Goal: Task Accomplishment & Management: Manage account settings

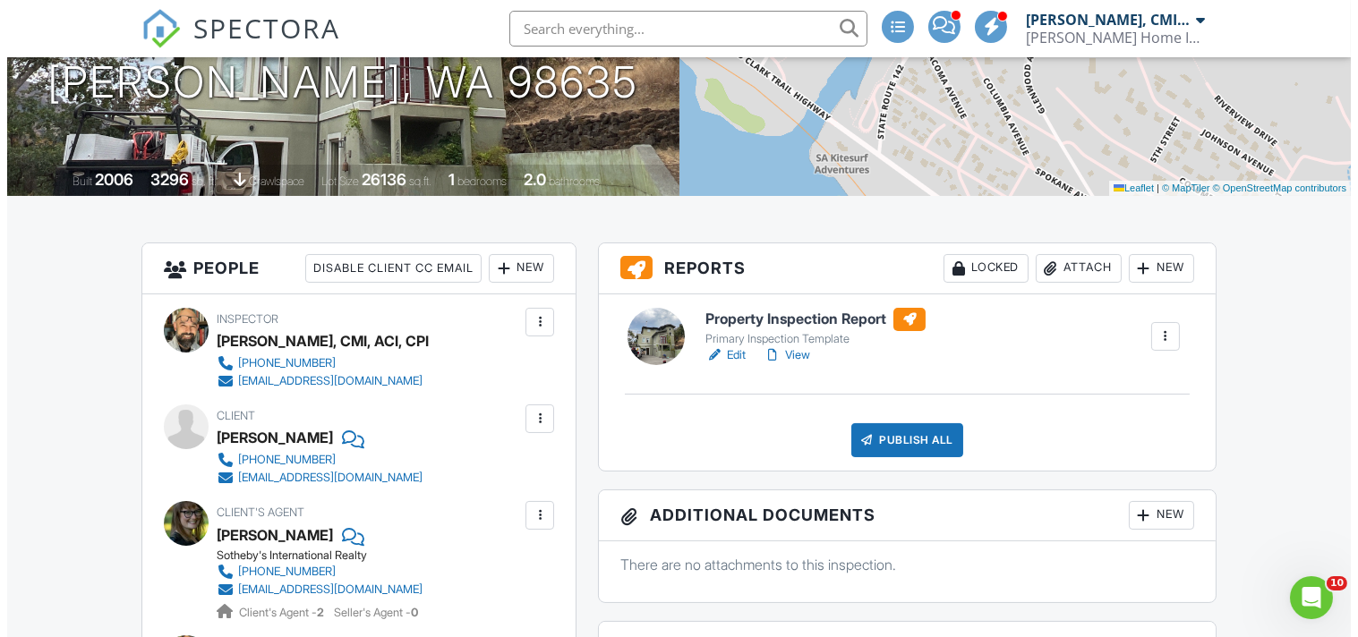
scroll to position [331, 0]
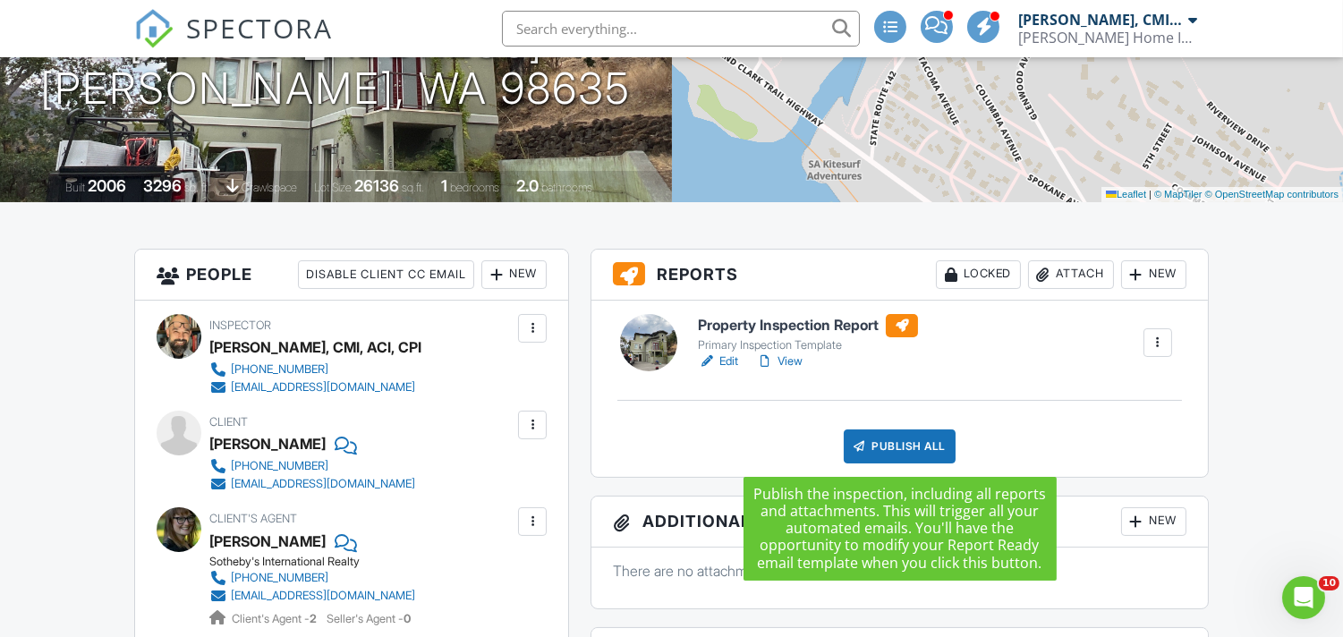
click at [905, 440] on div "Publish All" at bounding box center [900, 447] width 112 height 34
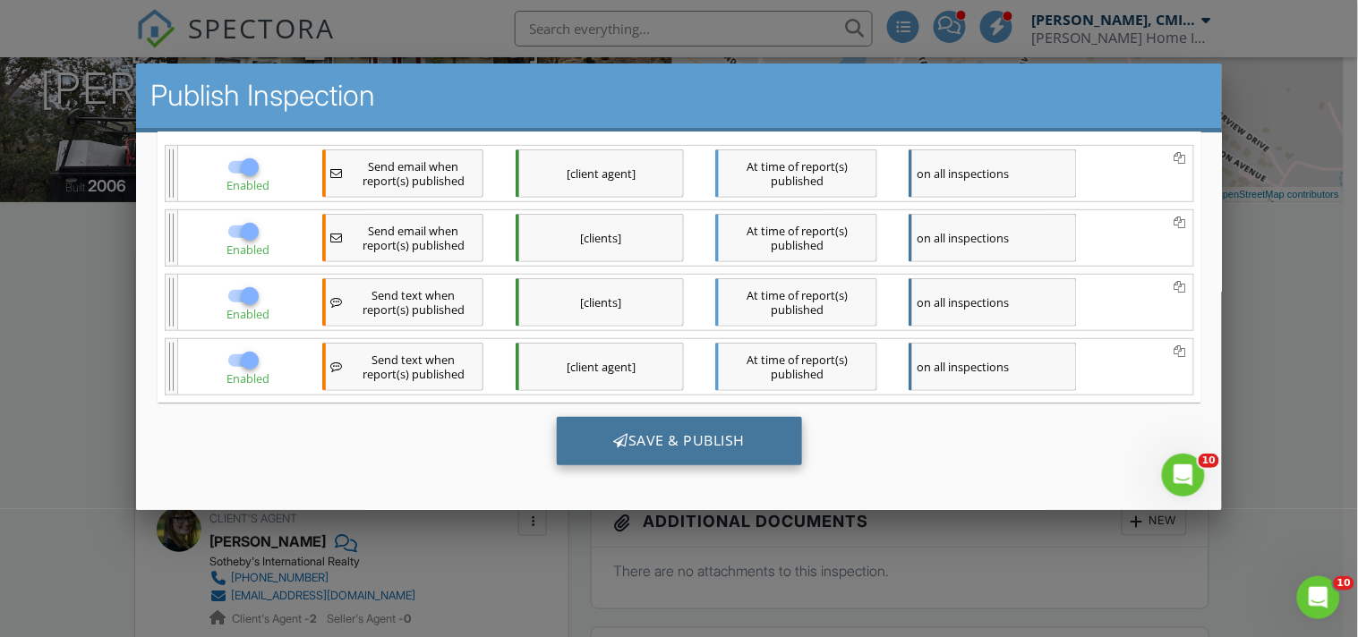
scroll to position [0, 0]
click at [687, 430] on div "Save & Publish" at bounding box center [679, 441] width 246 height 48
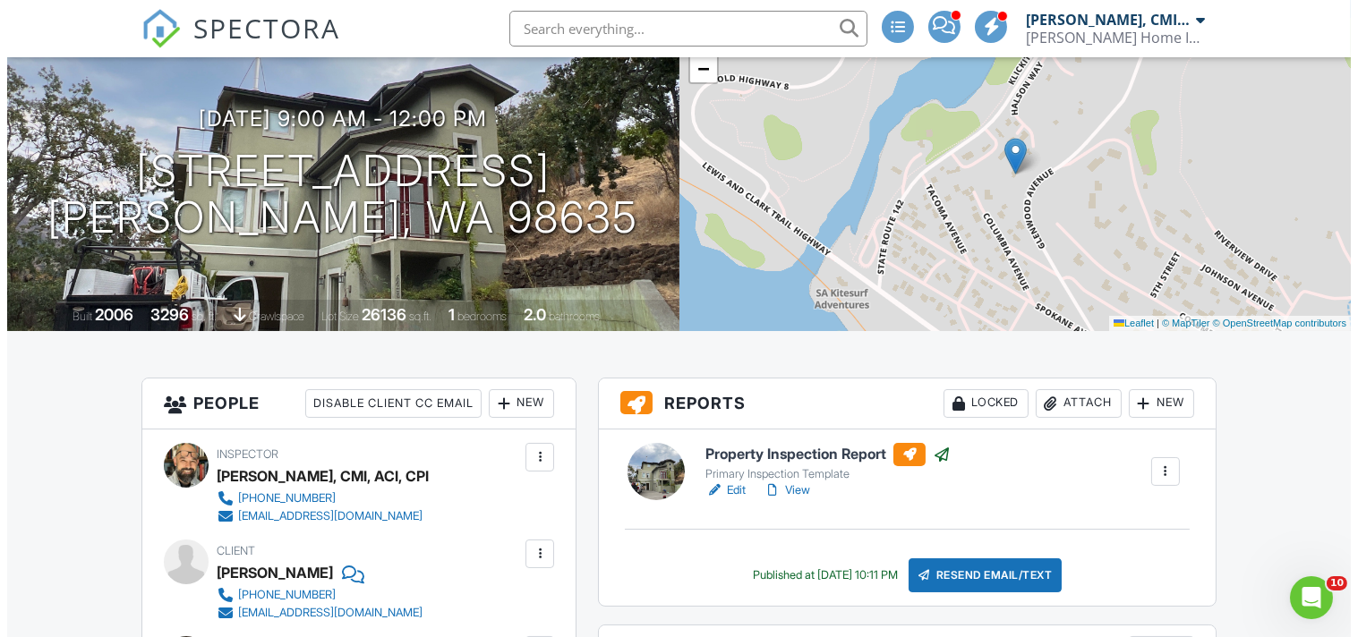
scroll to position [199, 0]
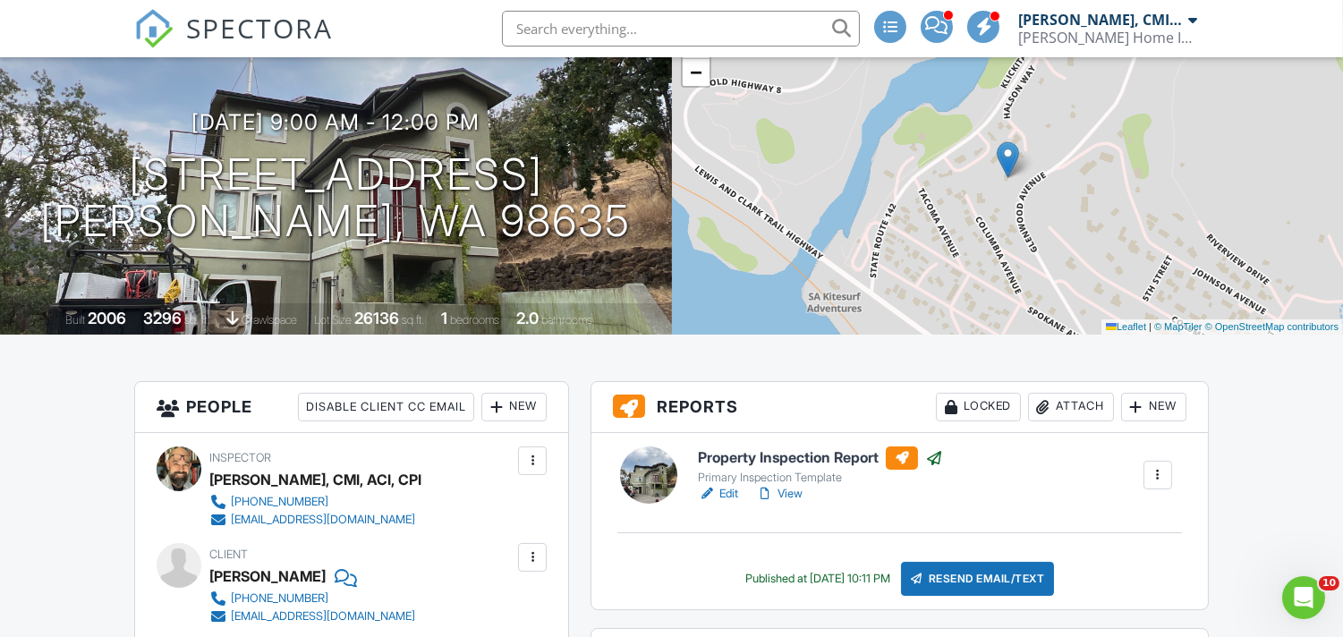
click at [982, 401] on div "Locked" at bounding box center [978, 407] width 85 height 29
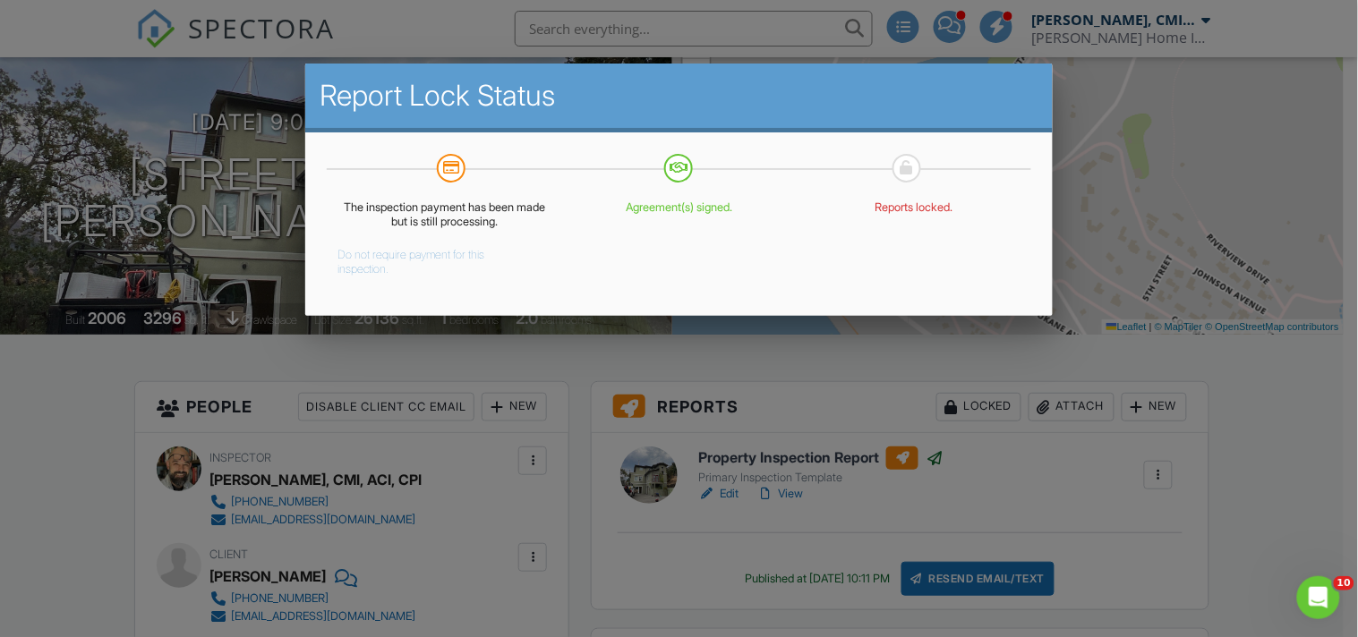
click at [374, 252] on button "Do not require payment for this inspection." at bounding box center [430, 259] width 186 height 36
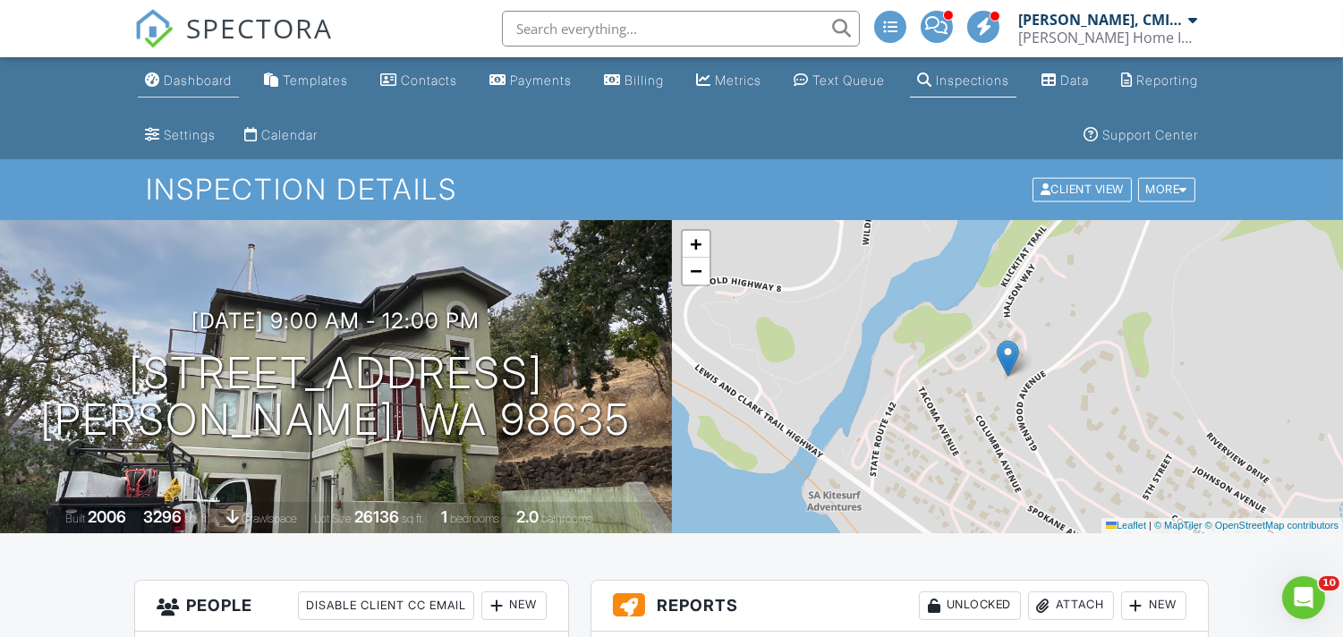
click at [207, 81] on div "Dashboard" at bounding box center [198, 79] width 68 height 15
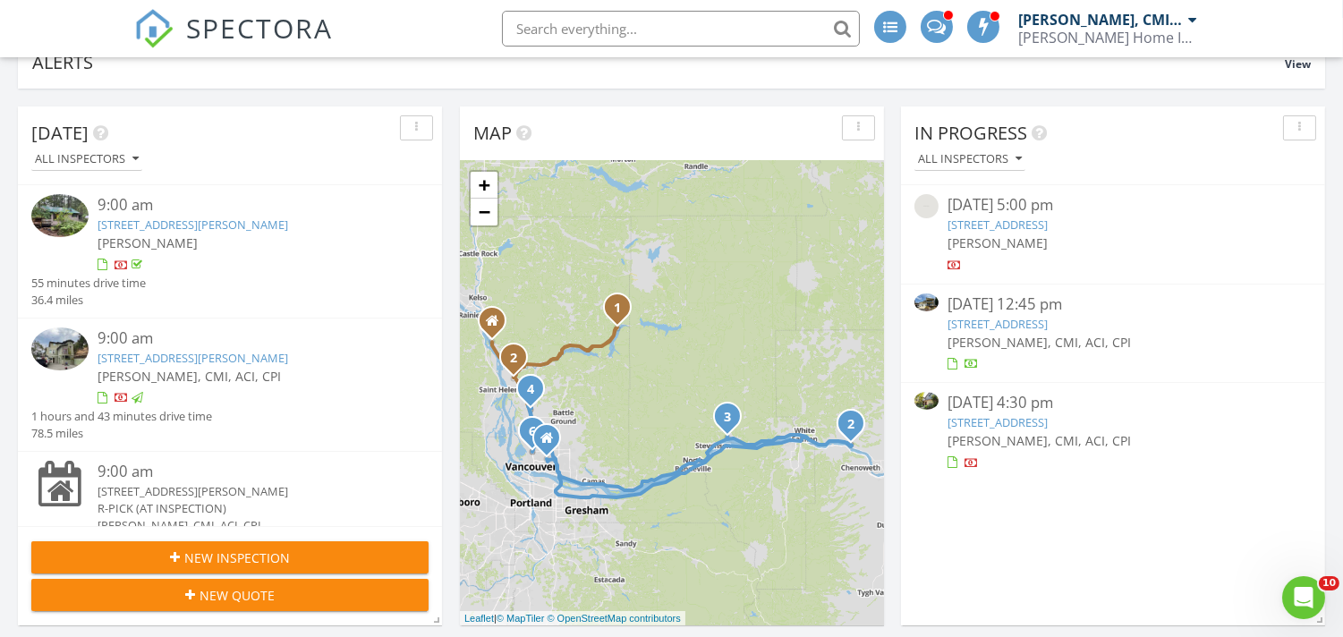
click at [1036, 421] on link "123 NE 76th St, Vancouver, WA 98665" at bounding box center [998, 422] width 100 height 16
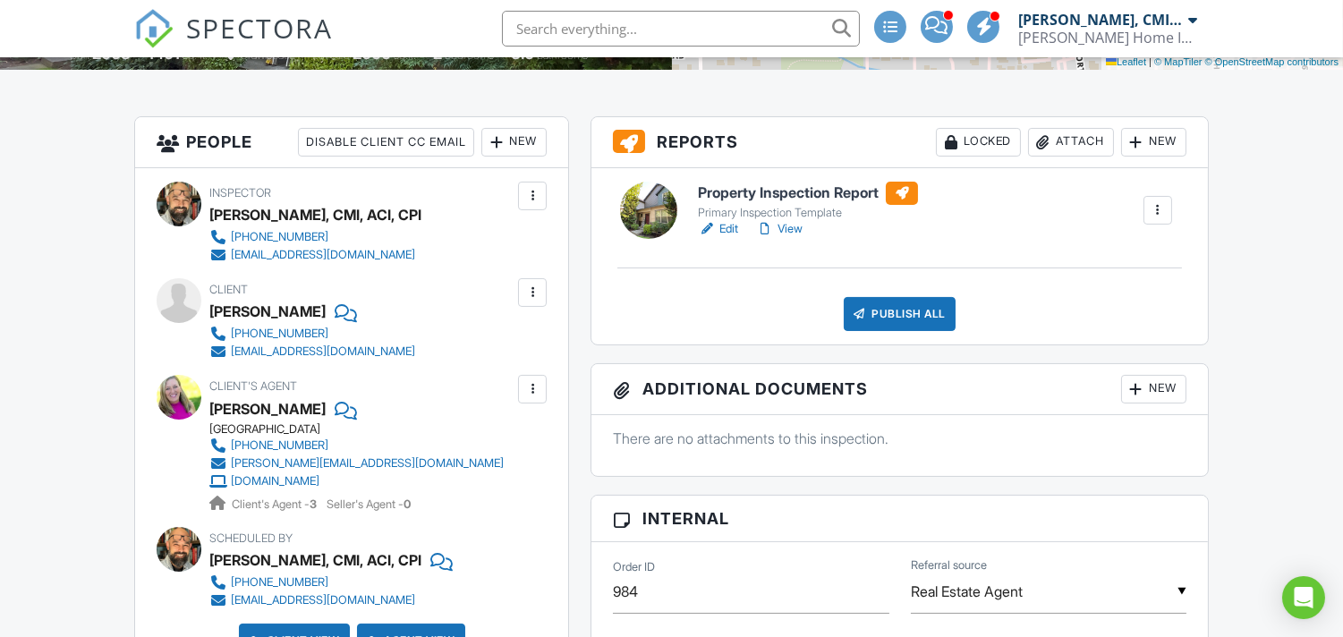
click at [727, 225] on link "Edit" at bounding box center [718, 229] width 40 height 18
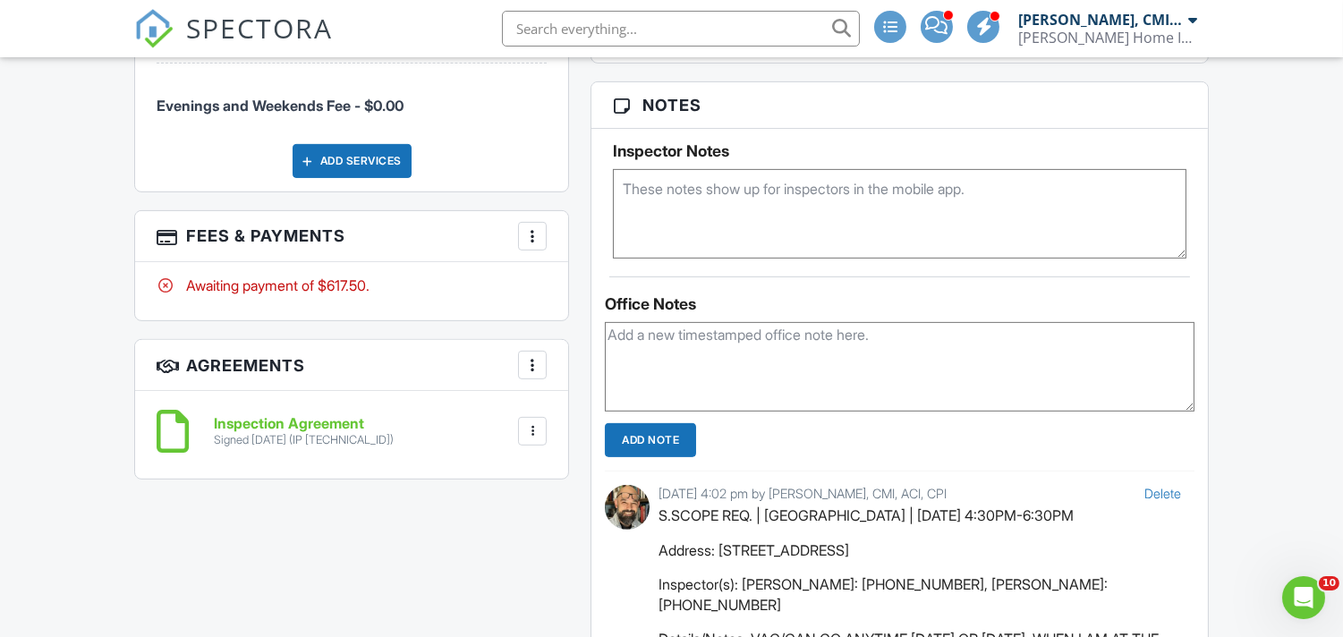
scroll to position [1061, 0]
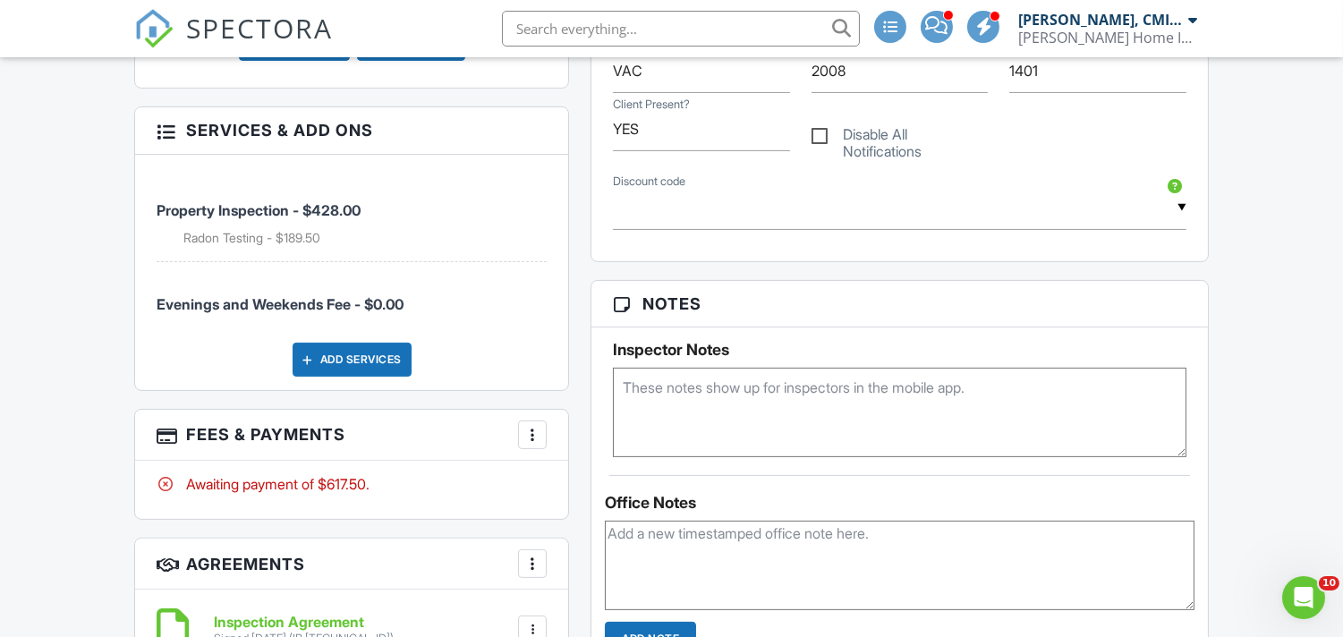
click at [548, 439] on h3 "Fees & Payments More Edit Fees & Payments Add Services View Invoice Paid In Full" at bounding box center [351, 435] width 433 height 51
click at [543, 437] on div "More" at bounding box center [532, 435] width 29 height 29
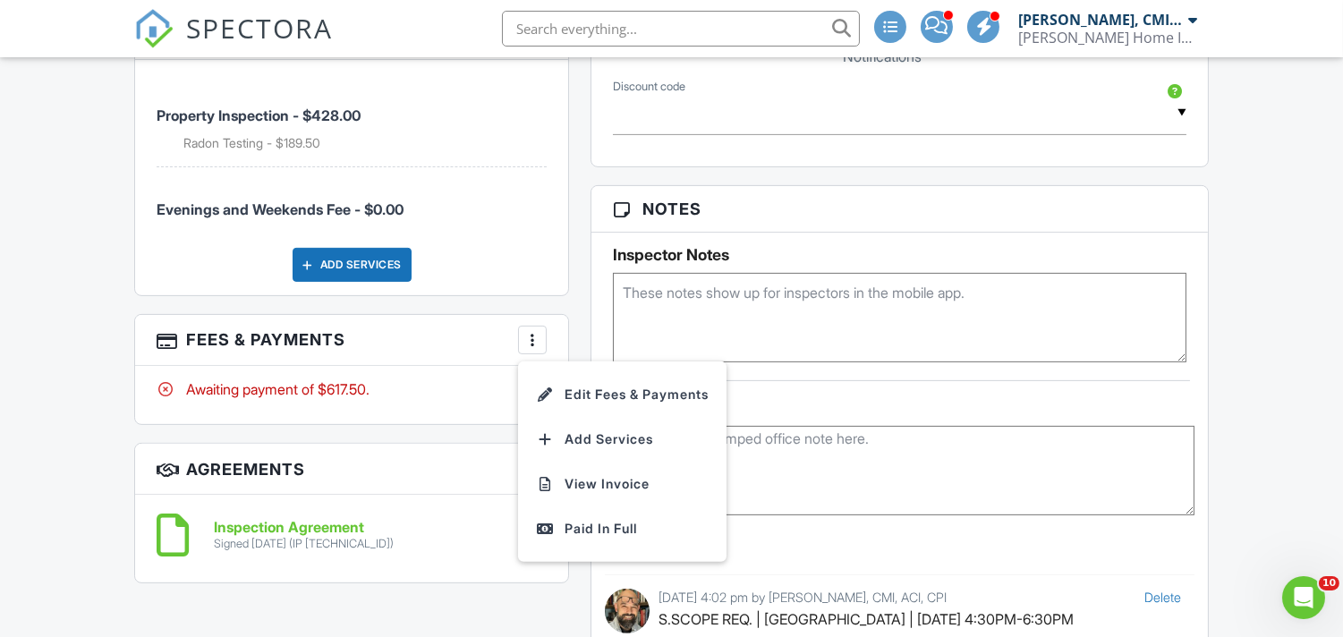
scroll to position [1259, 0]
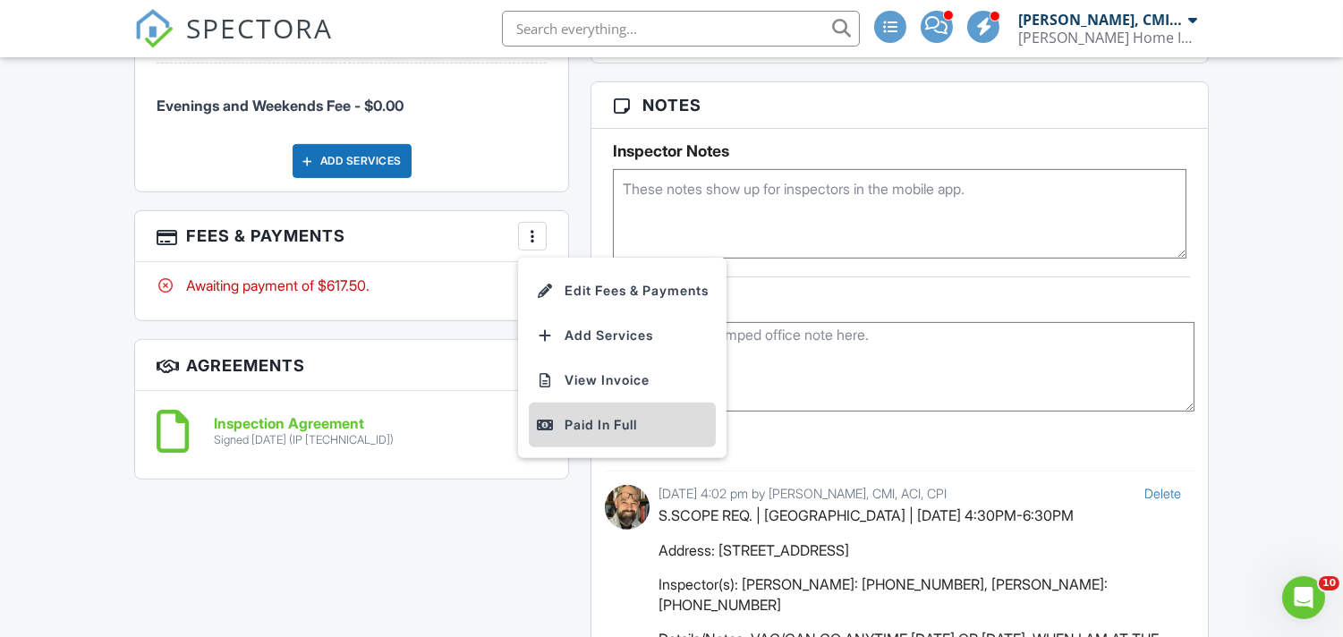
click at [593, 414] on div "Paid In Full" at bounding box center [622, 424] width 173 height 21
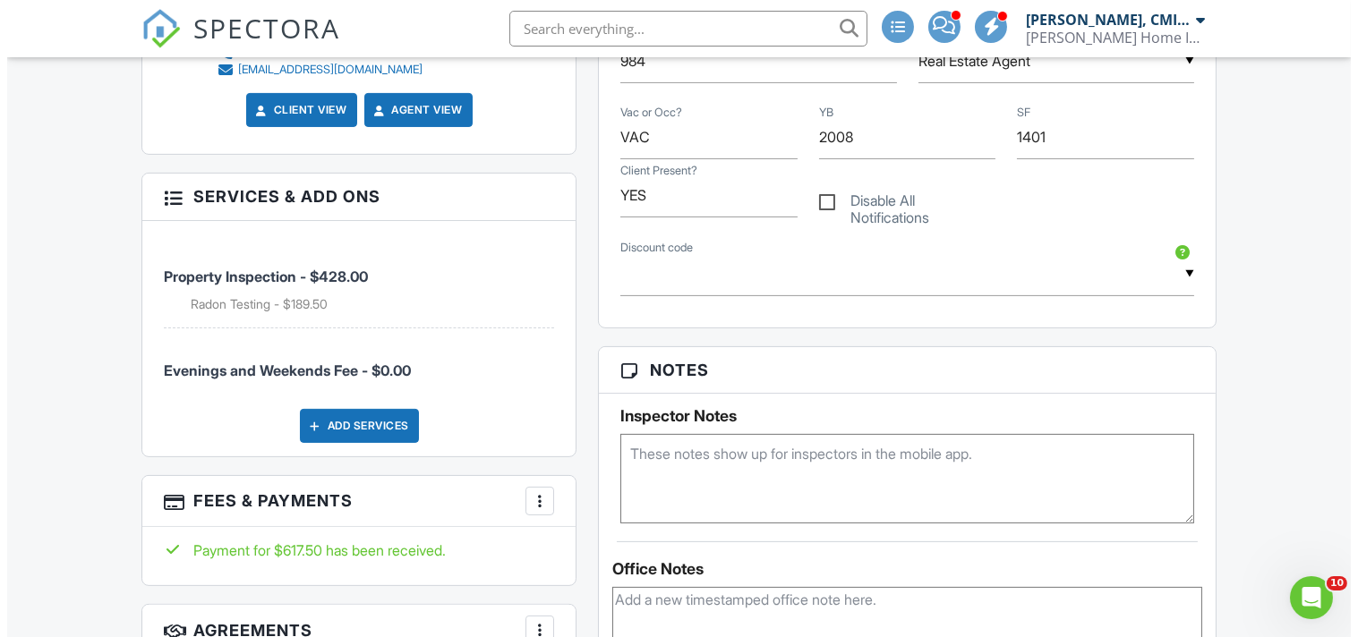
scroll to position [1193, 0]
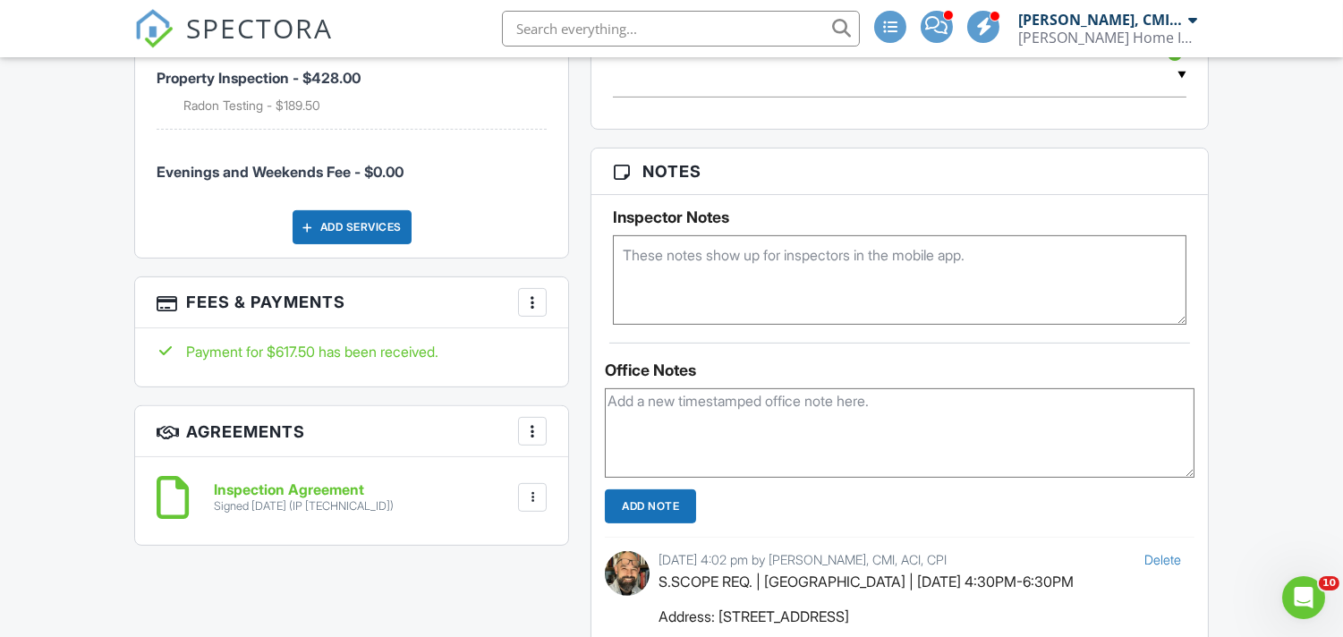
click at [528, 304] on div at bounding box center [533, 303] width 18 height 18
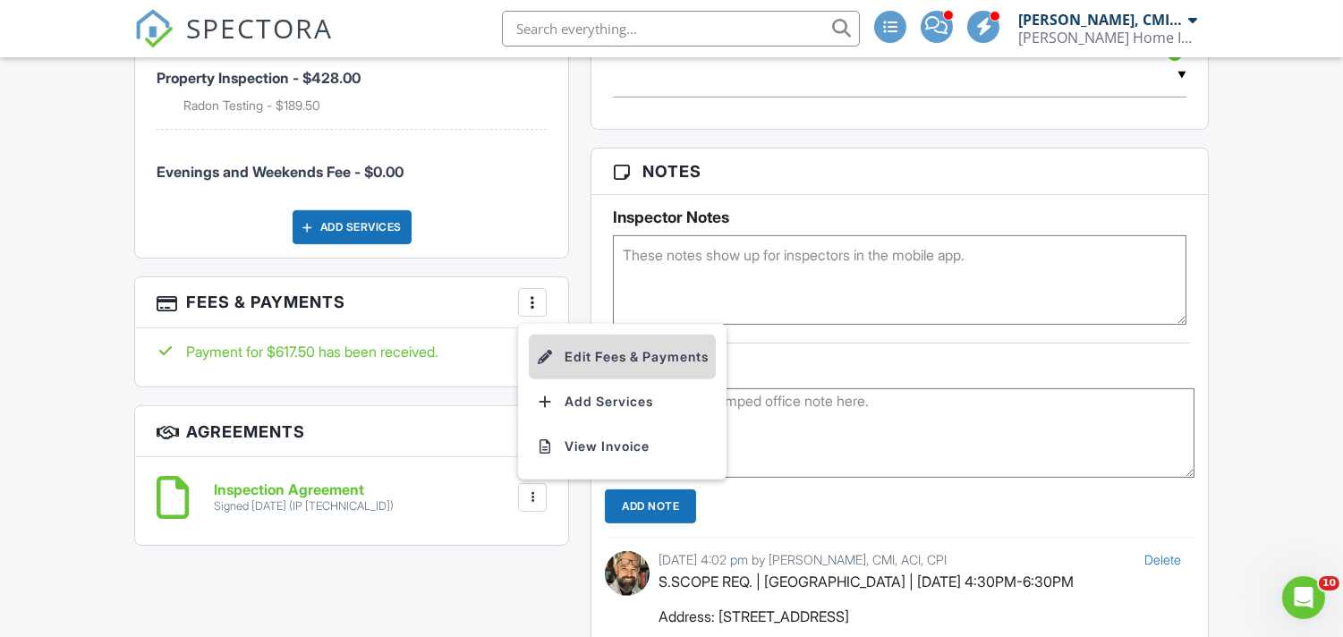
click at [595, 354] on li "Edit Fees & Payments" at bounding box center [622, 357] width 187 height 45
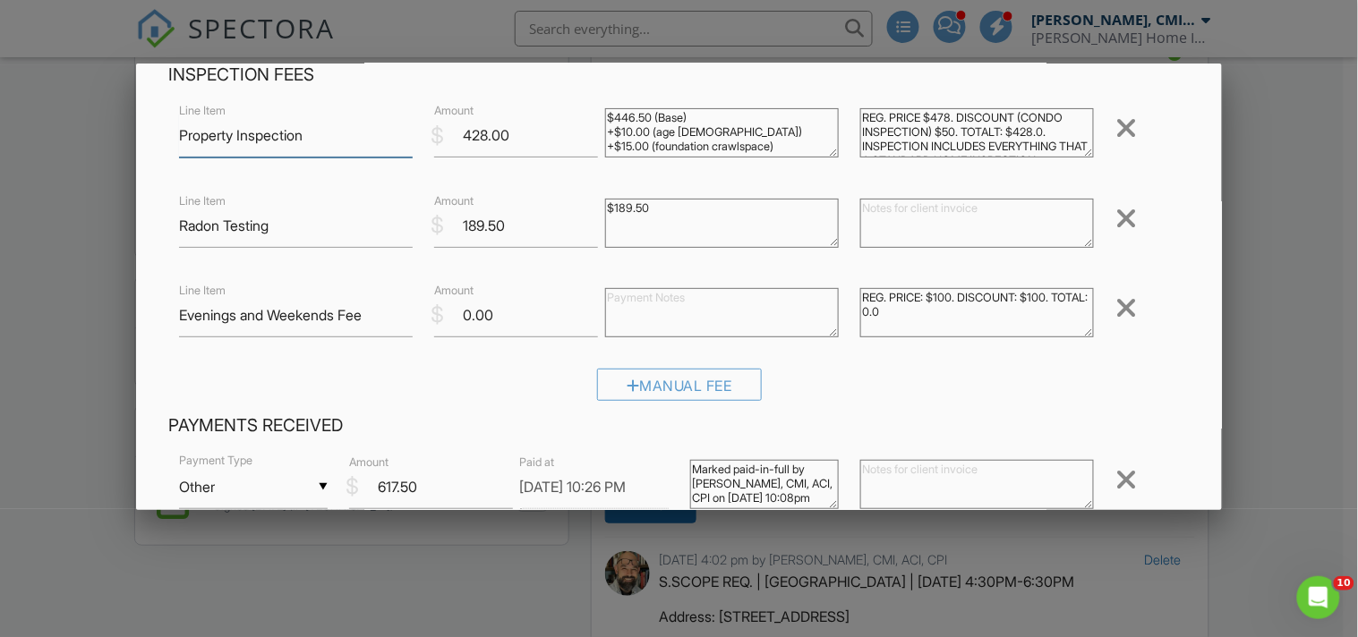
scroll to position [331, 0]
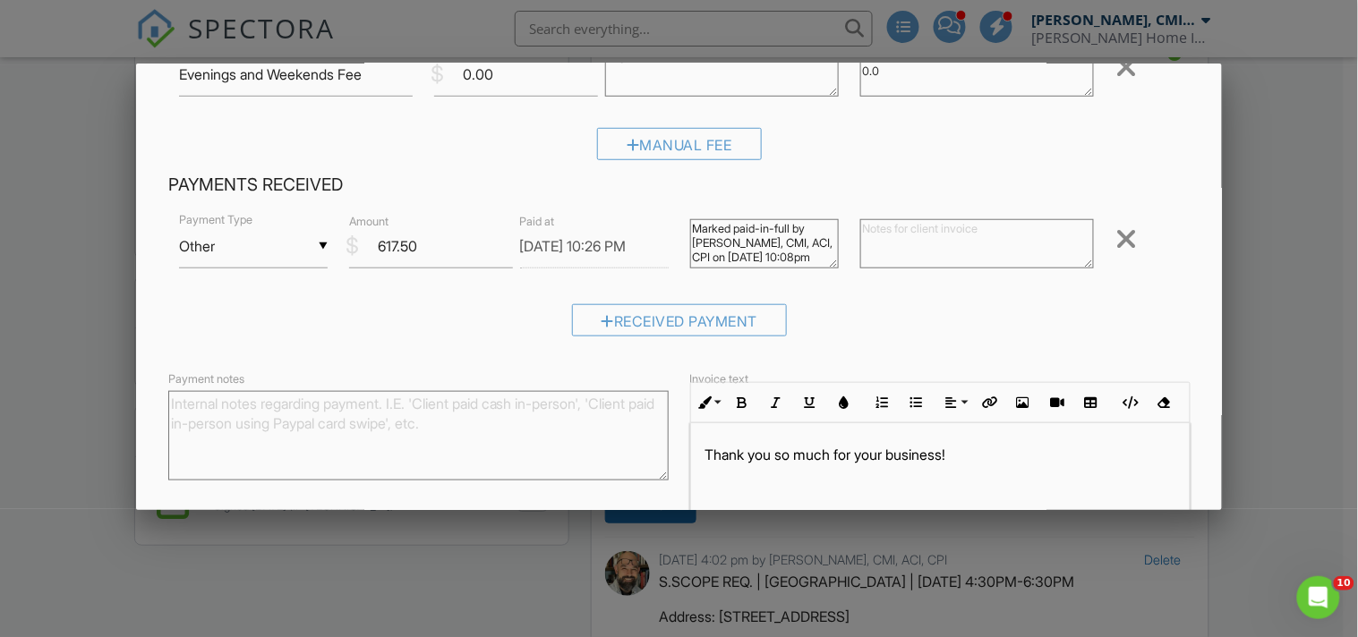
click at [251, 252] on div "▼ Other Cash Check On-Site Card Other Cash Check On-Site Card Other" at bounding box center [253, 247] width 149 height 44
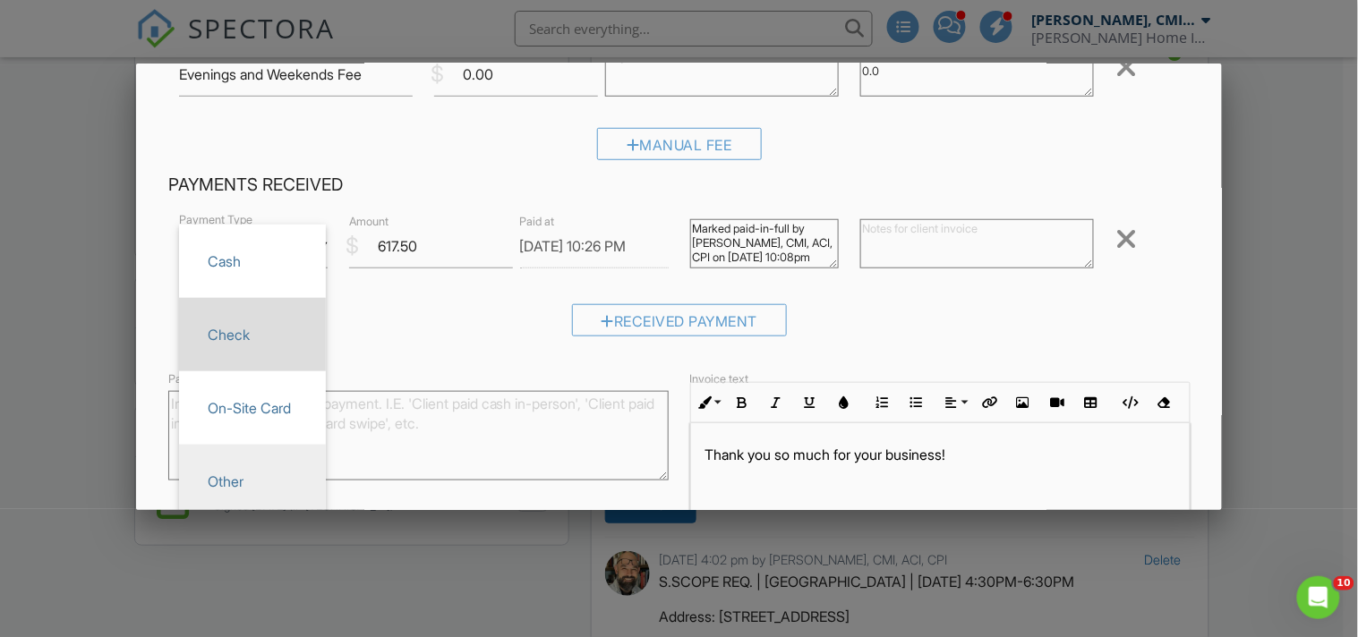
click at [243, 335] on span "Check" at bounding box center [252, 334] width 118 height 45
type input "Check"
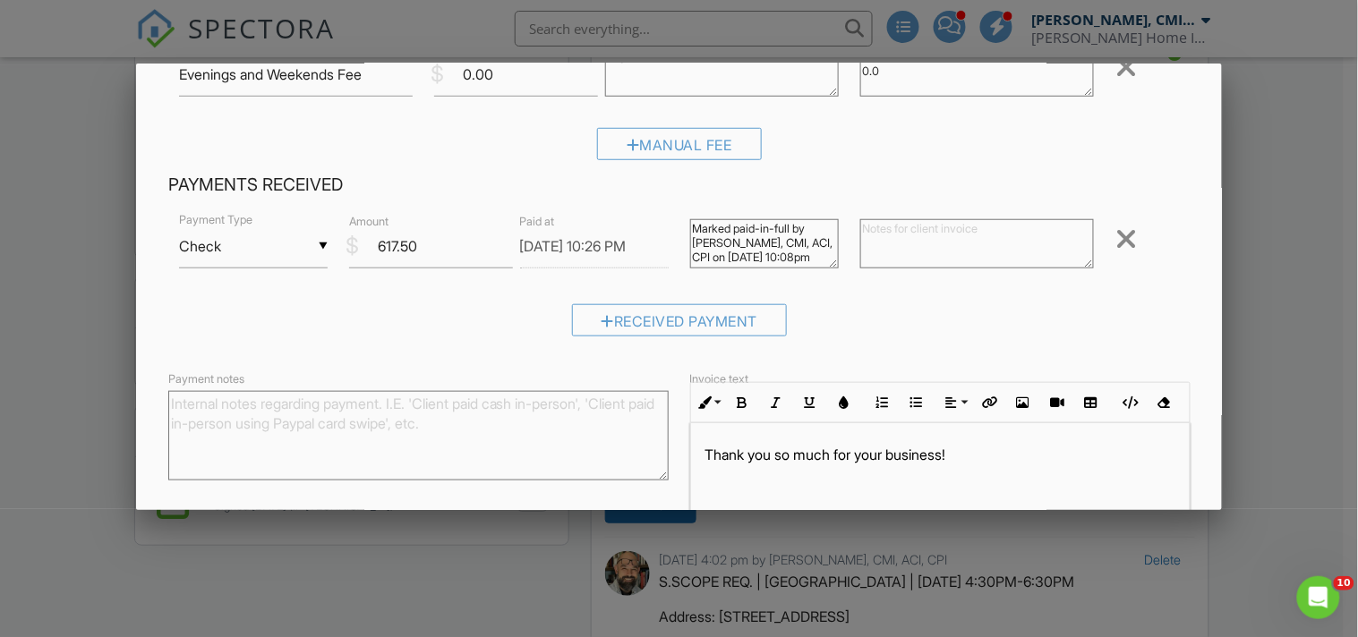
click at [496, 405] on textarea "Payment notes" at bounding box center [418, 436] width 500 height 90
type textarea "a"
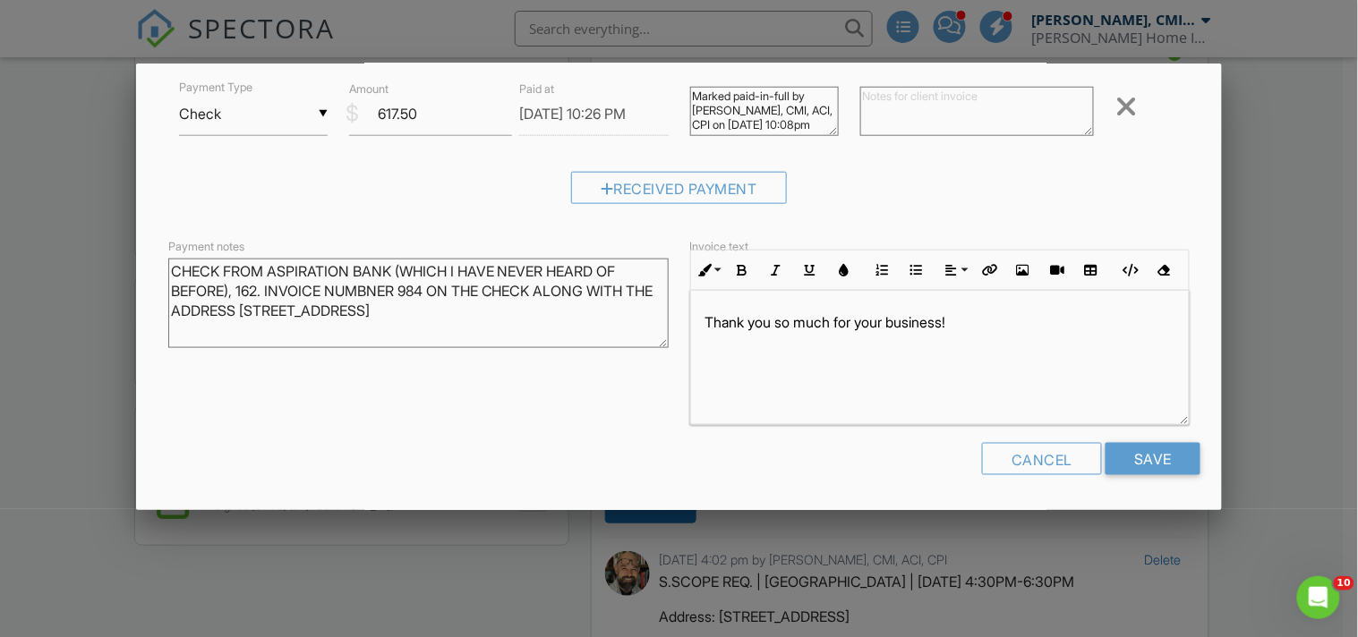
scroll to position [1, 0]
type textarea "CHECK FROM ASPIRATION BANK (WHICH I HAVE NEVER HEARD OF BEFORE), 162. INVOICE N…"
click at [1124, 450] on input "Save" at bounding box center [1152, 459] width 95 height 32
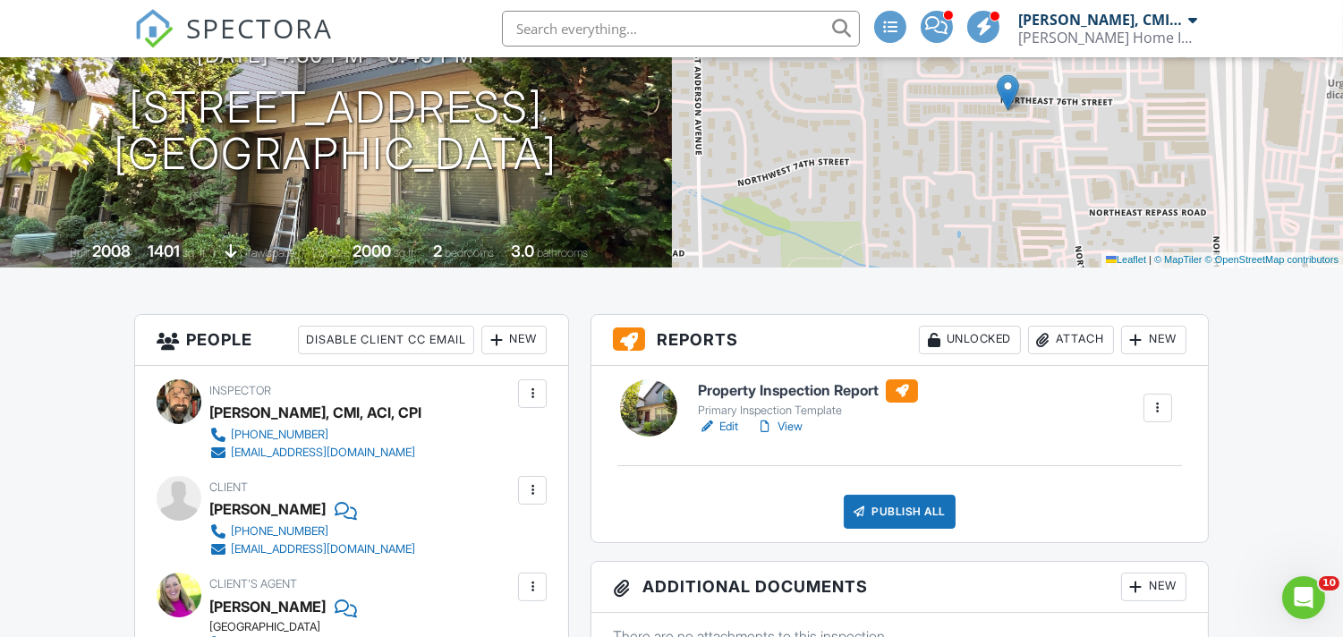
scroll to position [265, 0]
click at [785, 427] on link "View" at bounding box center [779, 428] width 47 height 18
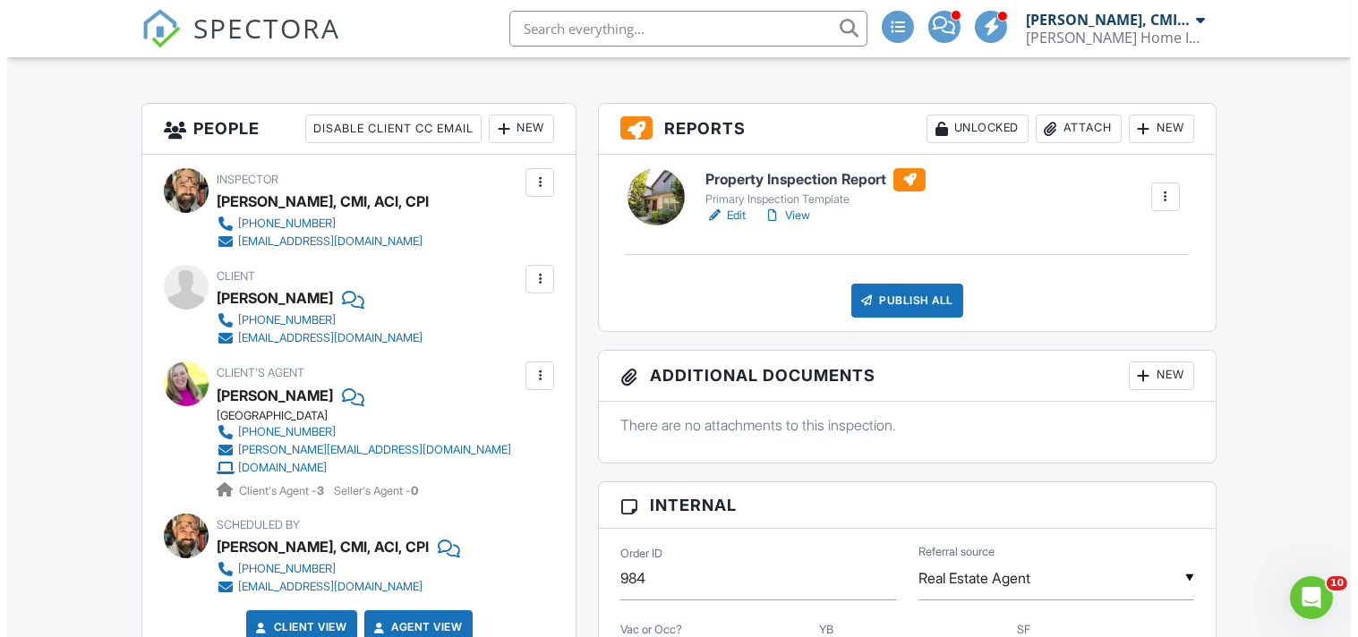
scroll to position [663, 0]
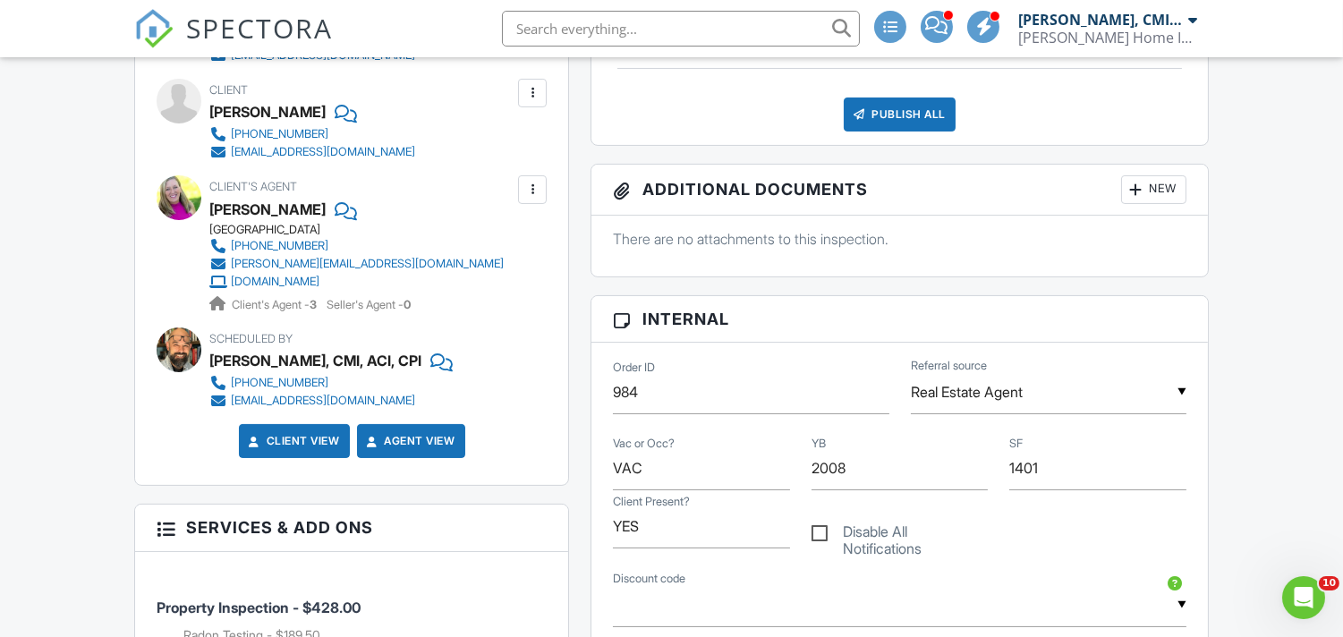
click at [917, 116] on div "Publish All" at bounding box center [900, 115] width 112 height 34
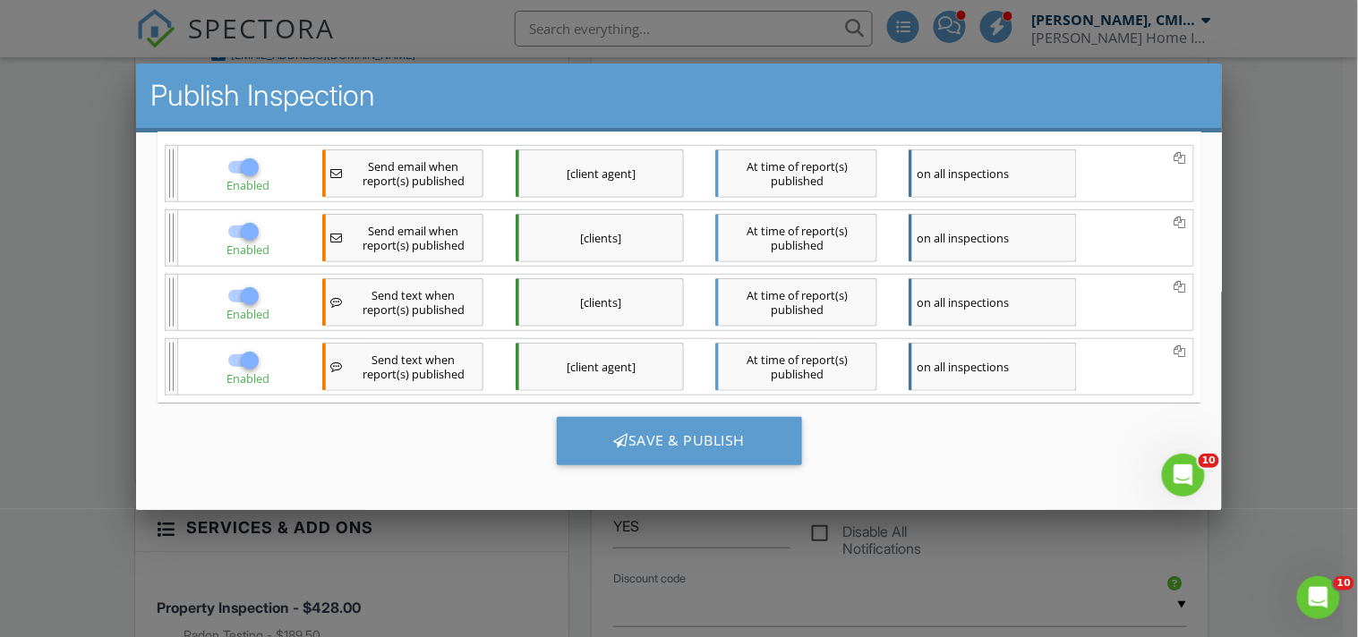
scroll to position [10, 0]
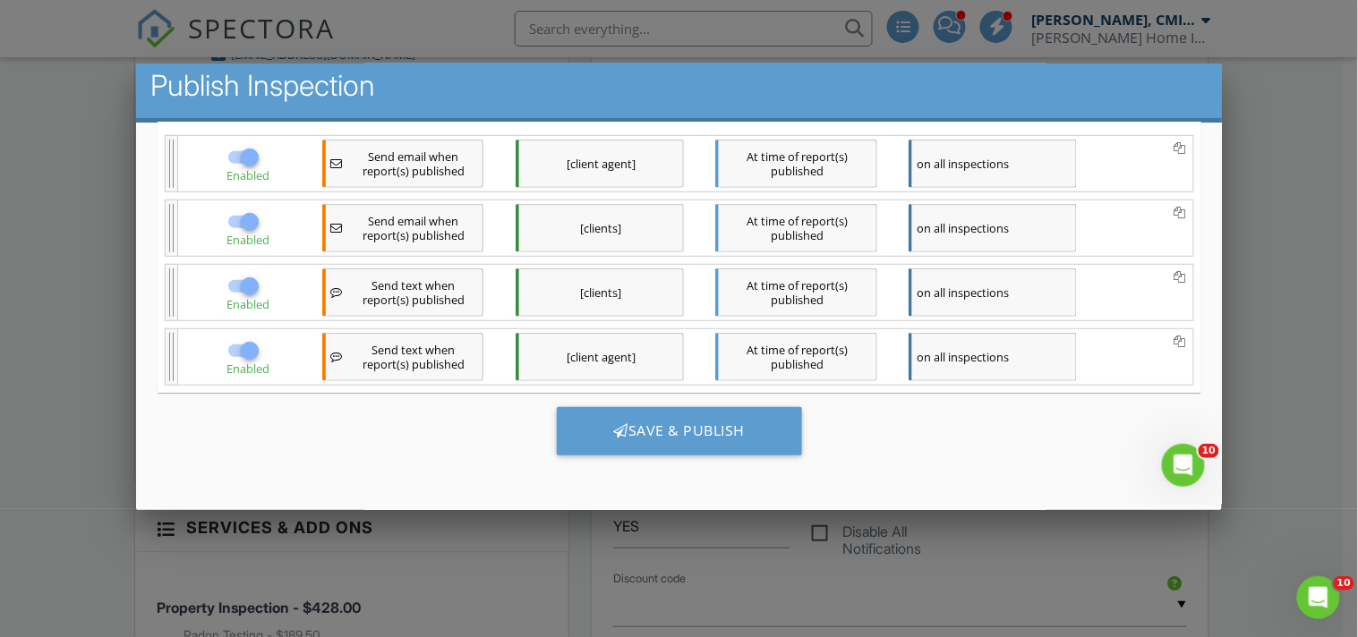
click at [697, 393] on div "Save & Publish" at bounding box center [679, 438] width 1044 height 90
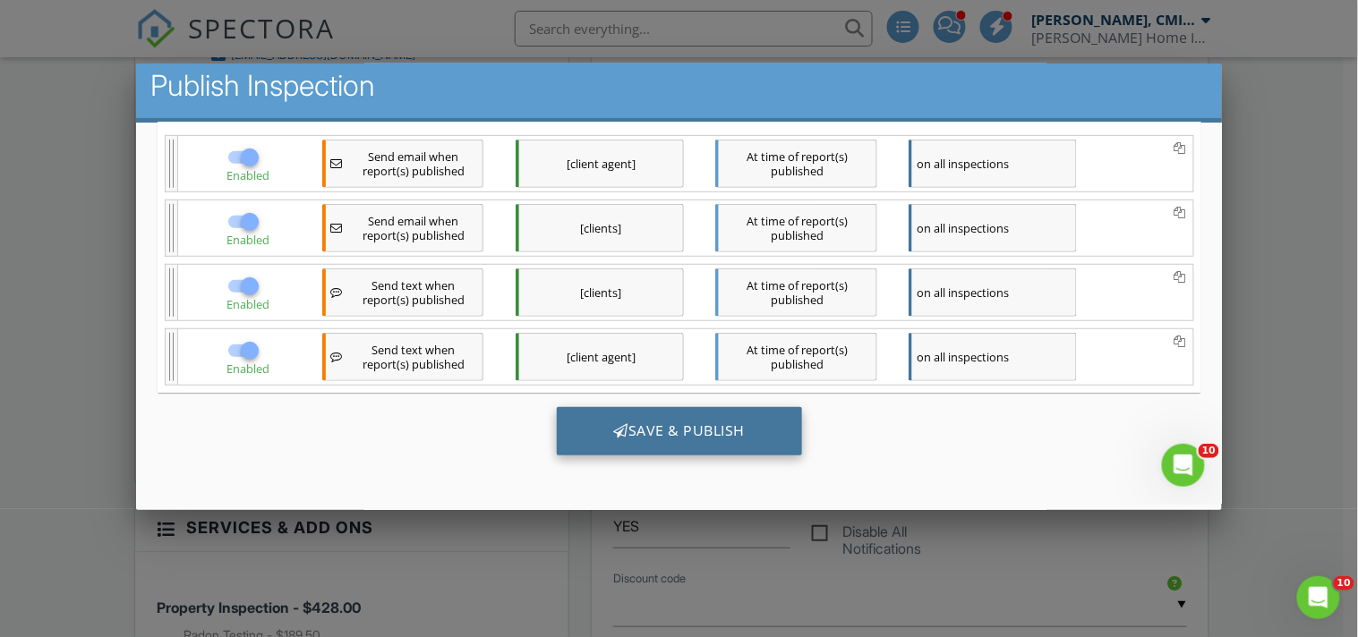
click at [703, 431] on div "Save & Publish" at bounding box center [679, 431] width 246 height 48
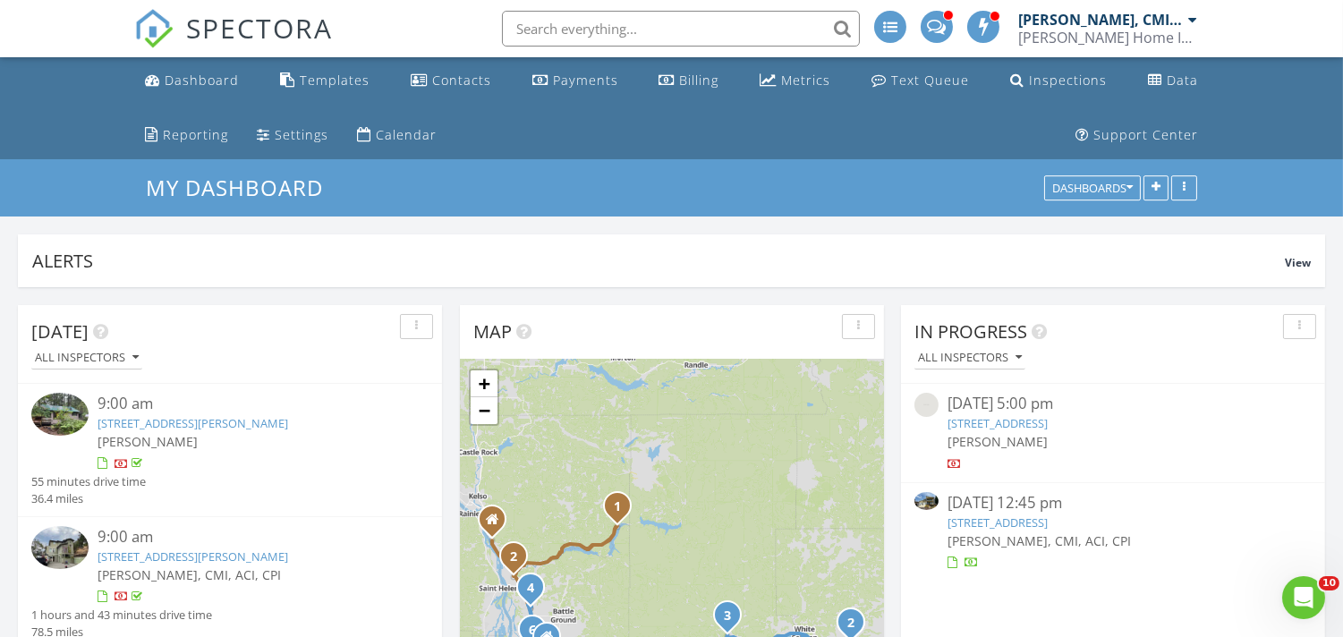
click at [1044, 419] on link "[STREET_ADDRESS]" at bounding box center [998, 423] width 100 height 16
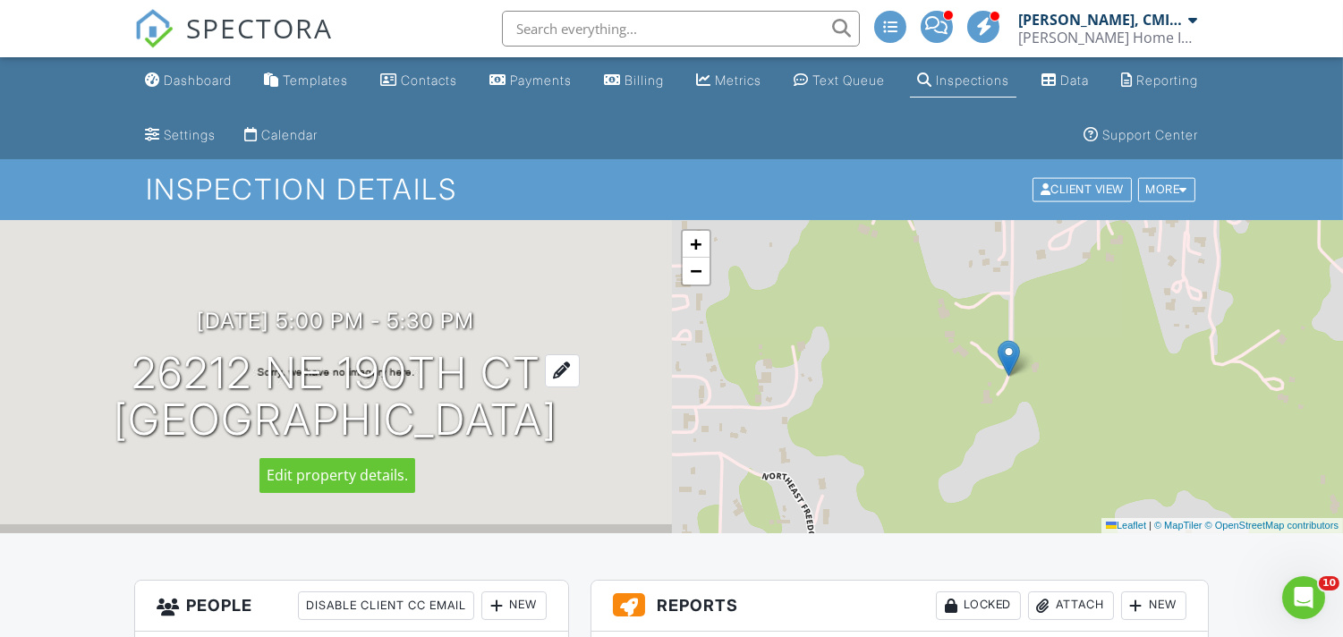
drag, startPoint x: 128, startPoint y: 371, endPoint x: 629, endPoint y: 436, distance: 505.3
click at [558, 436] on h1 "26212 NE 190th Ct Battle Ground, WA 98604" at bounding box center [336, 397] width 444 height 95
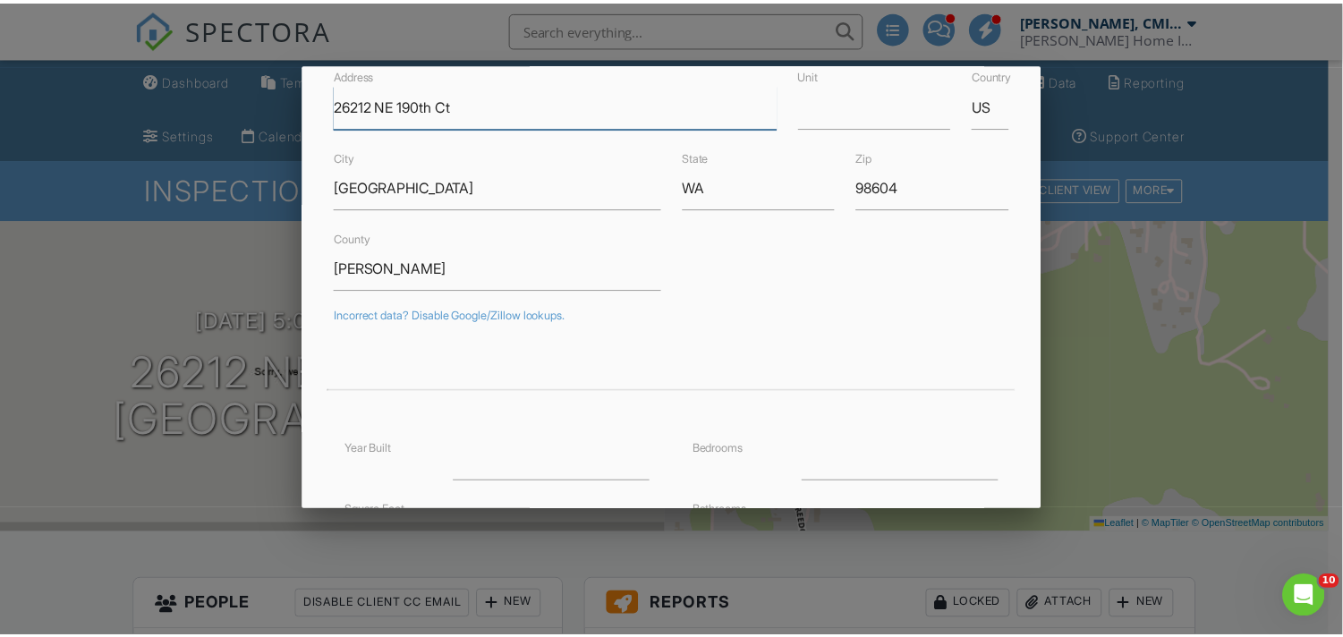
scroll to position [265, 0]
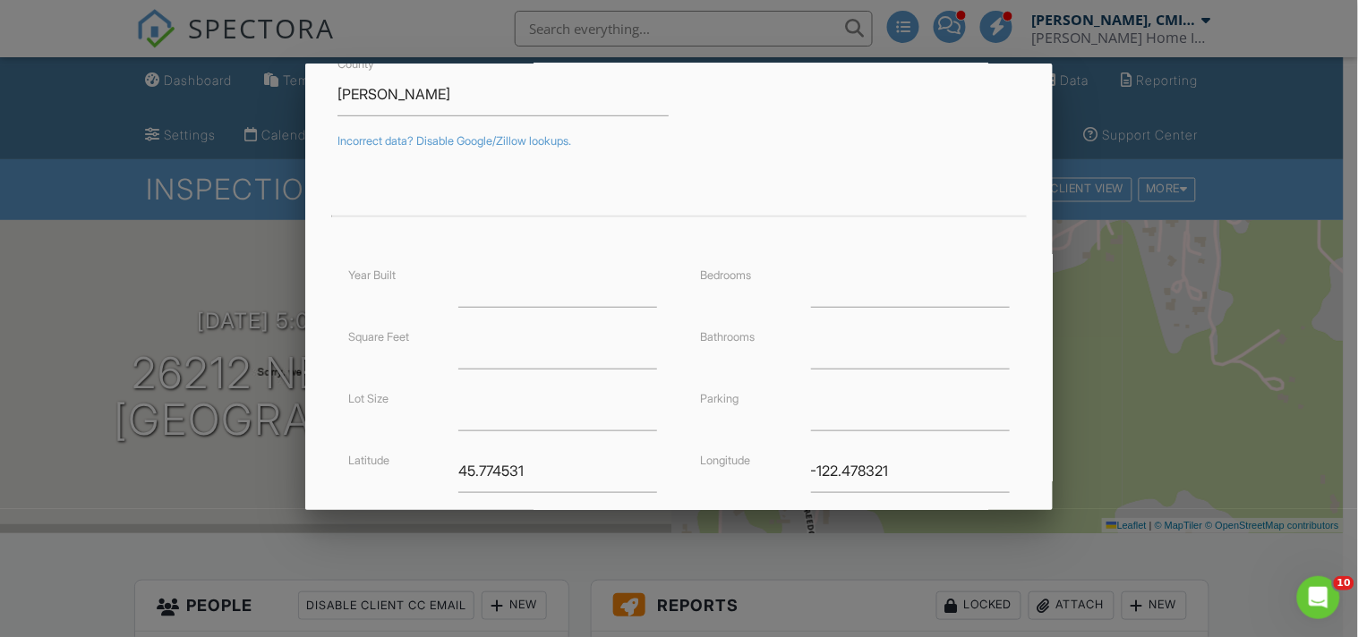
click at [1129, 379] on div at bounding box center [679, 308] width 1358 height 797
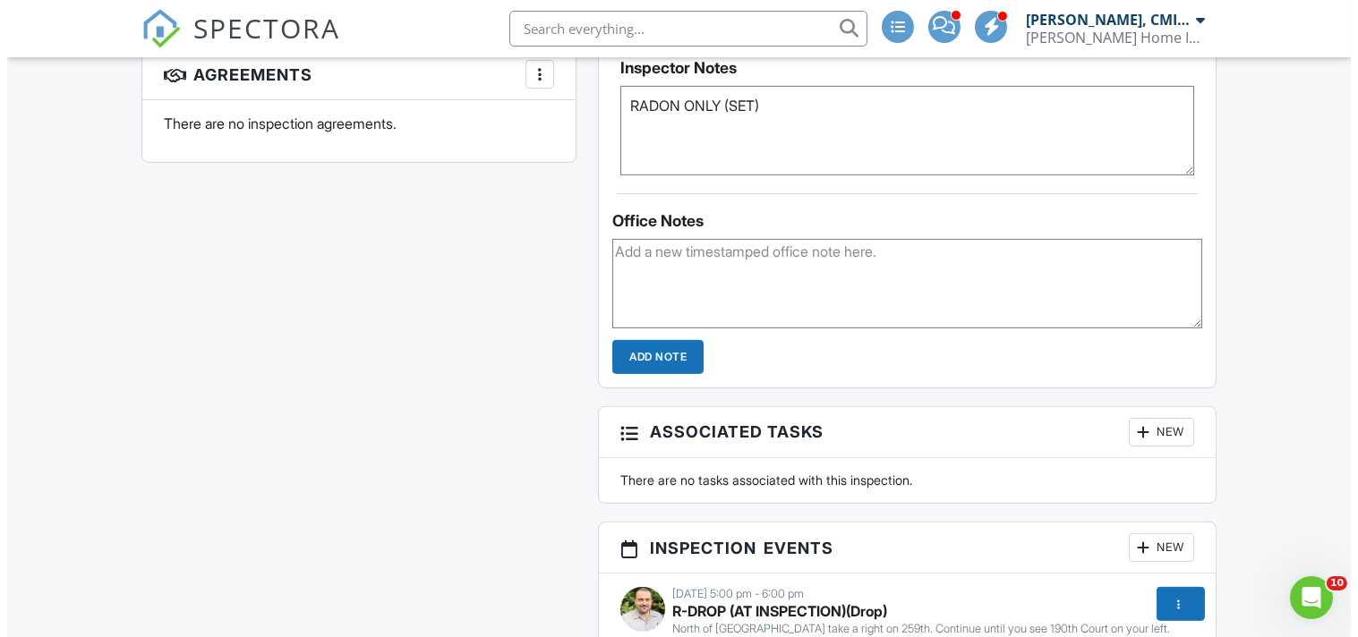
scroll to position [1723, 0]
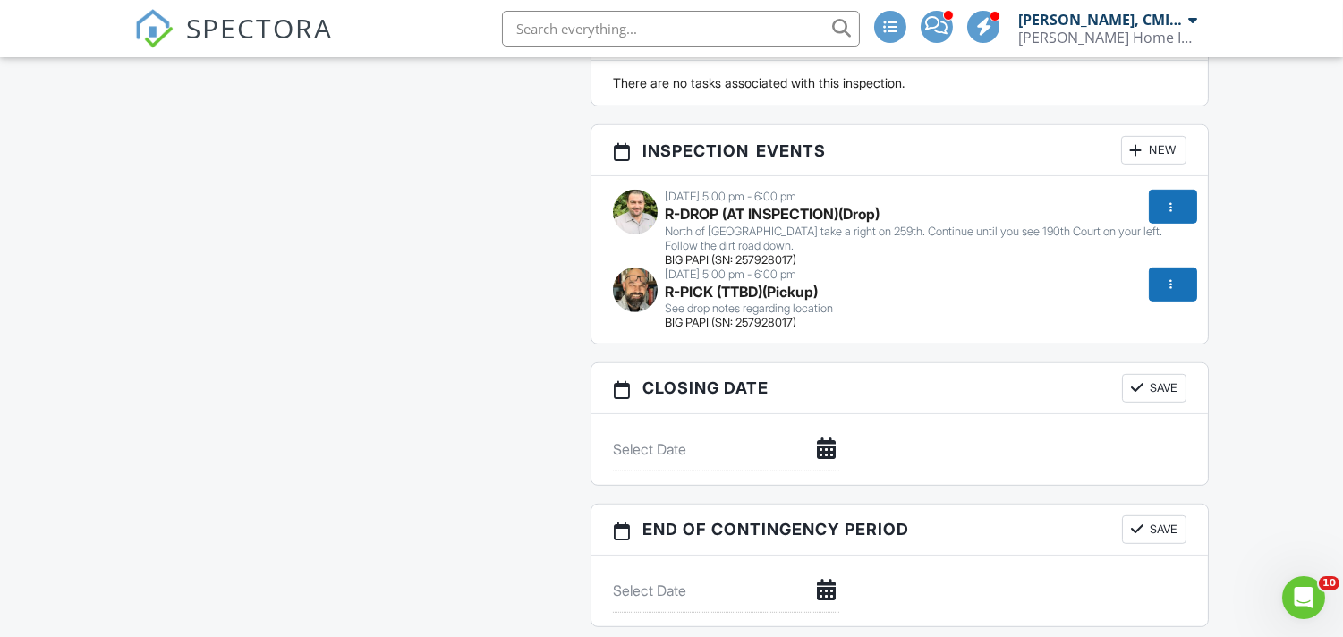
click at [1168, 277] on div at bounding box center [1172, 285] width 18 height 18
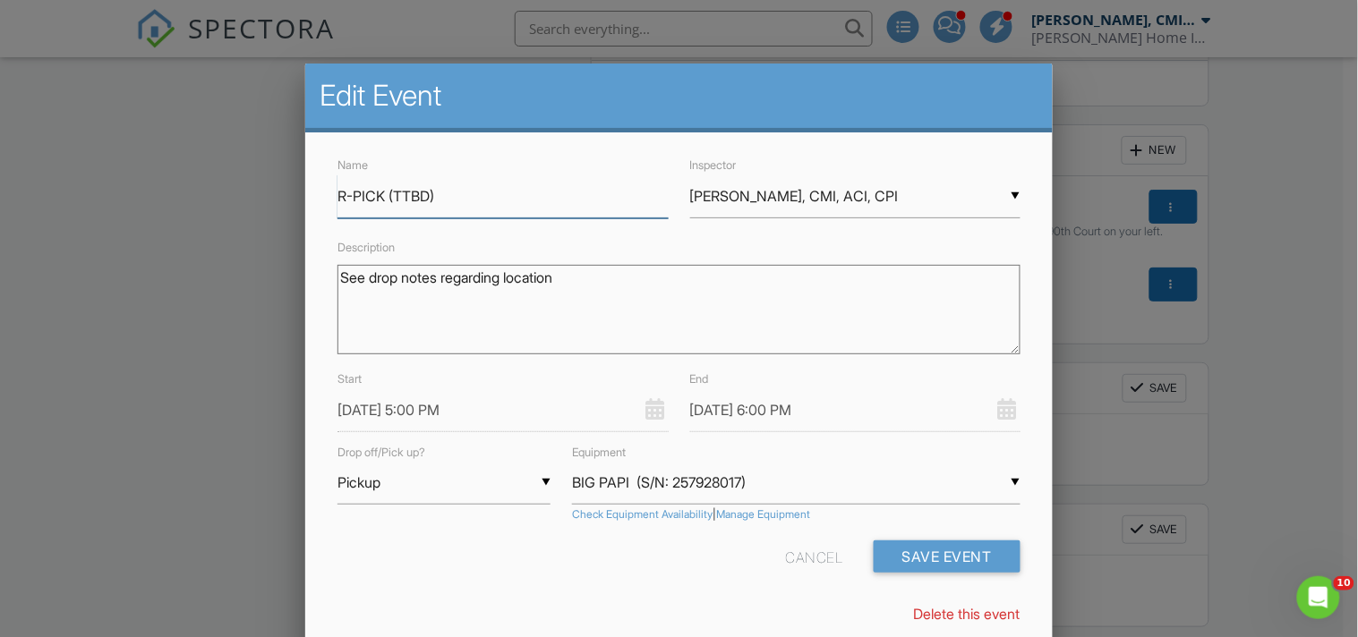
click at [437, 195] on input "R-PICK (TTBD)" at bounding box center [502, 197] width 330 height 44
click at [845, 203] on div "▼ Justin Nickelsen, CMI, ACI, CPI Justin Nickelsen, CMI, ACI, CPI Michael Frey …" at bounding box center [855, 197] width 330 height 44
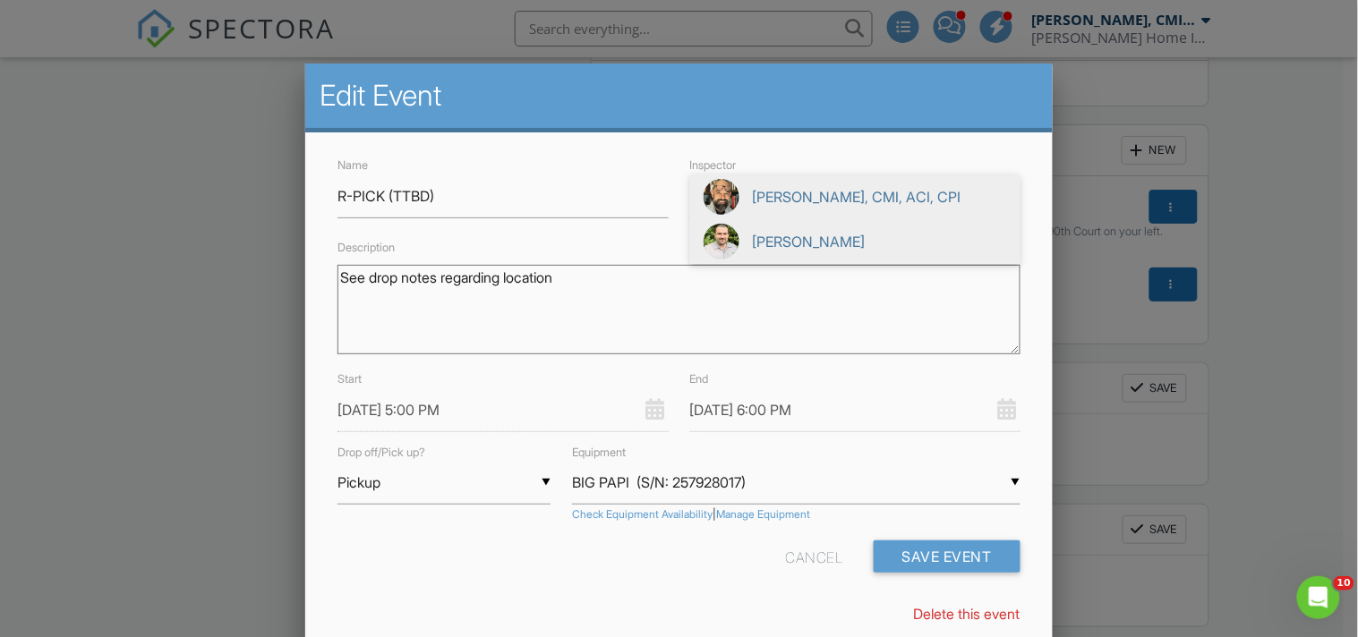
click at [813, 242] on span "[PERSON_NAME]" at bounding box center [855, 241] width 330 height 45
type input "[PERSON_NAME]"
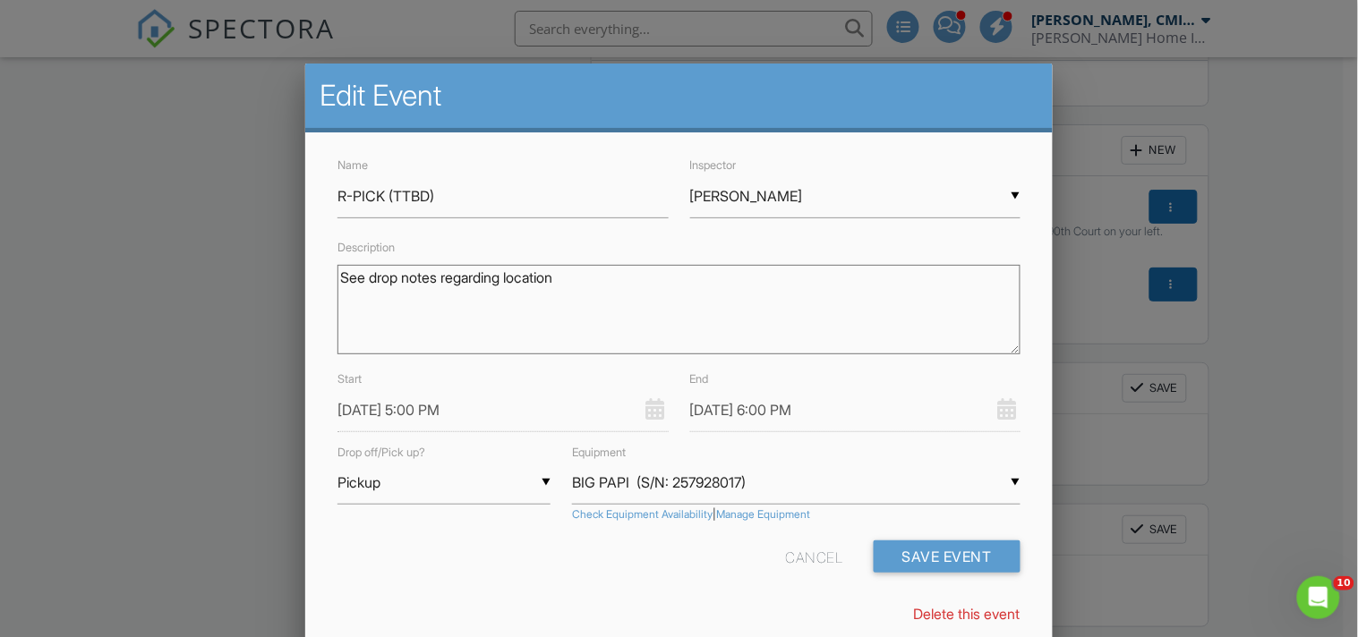
click at [449, 406] on input "08/28/2025 5:00 PM" at bounding box center [502, 410] width 330 height 44
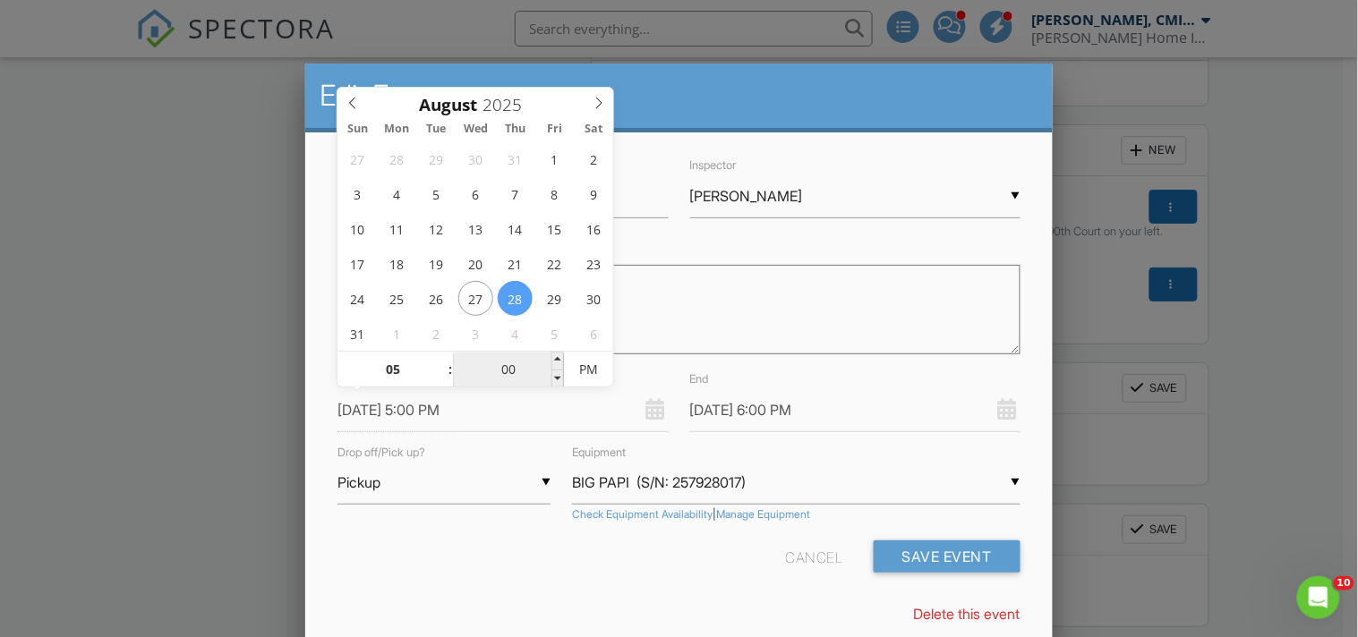
click at [525, 367] on input "00" at bounding box center [509, 371] width 110 height 36
type input "01"
type input "08/28/2025 5:01 PM"
type input "08/28/2025 6:01 PM"
type input "15"
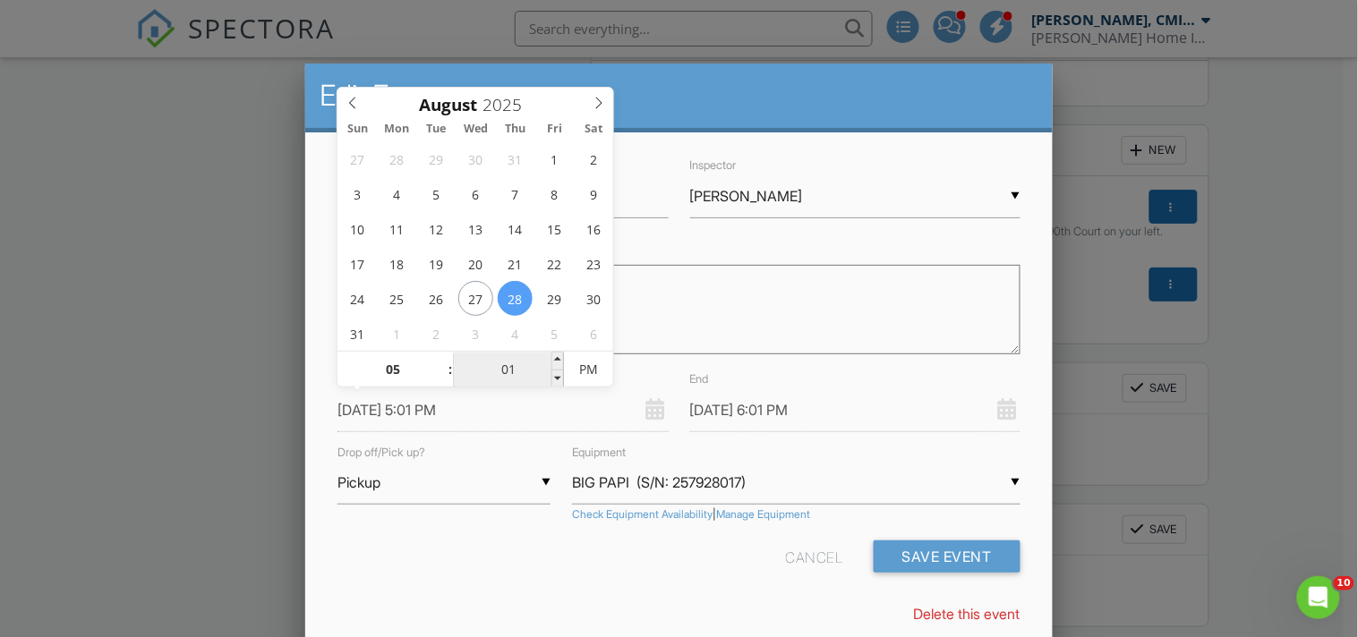
type input "08/28/2025 5:15 PM"
type input "08/28/2025 6:15 PM"
click at [668, 583] on div "Cancel Save Event" at bounding box center [678, 564] width 703 height 46
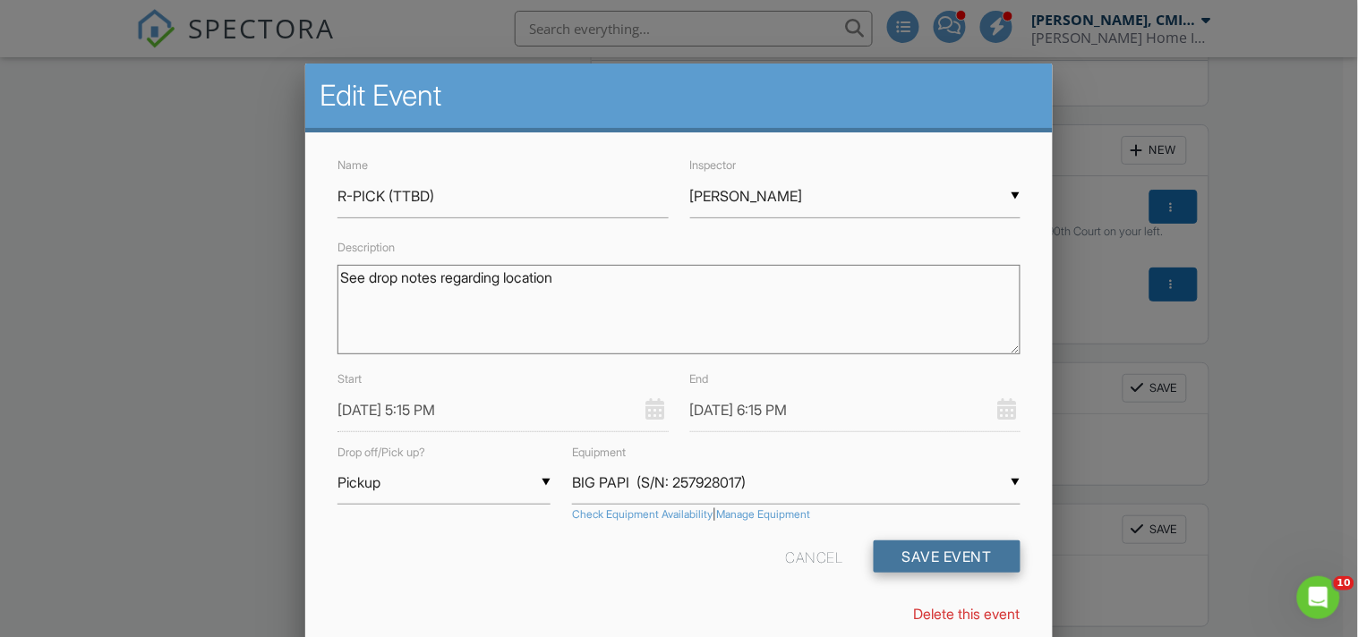
click at [908, 550] on button "Save Event" at bounding box center [947, 557] width 147 height 32
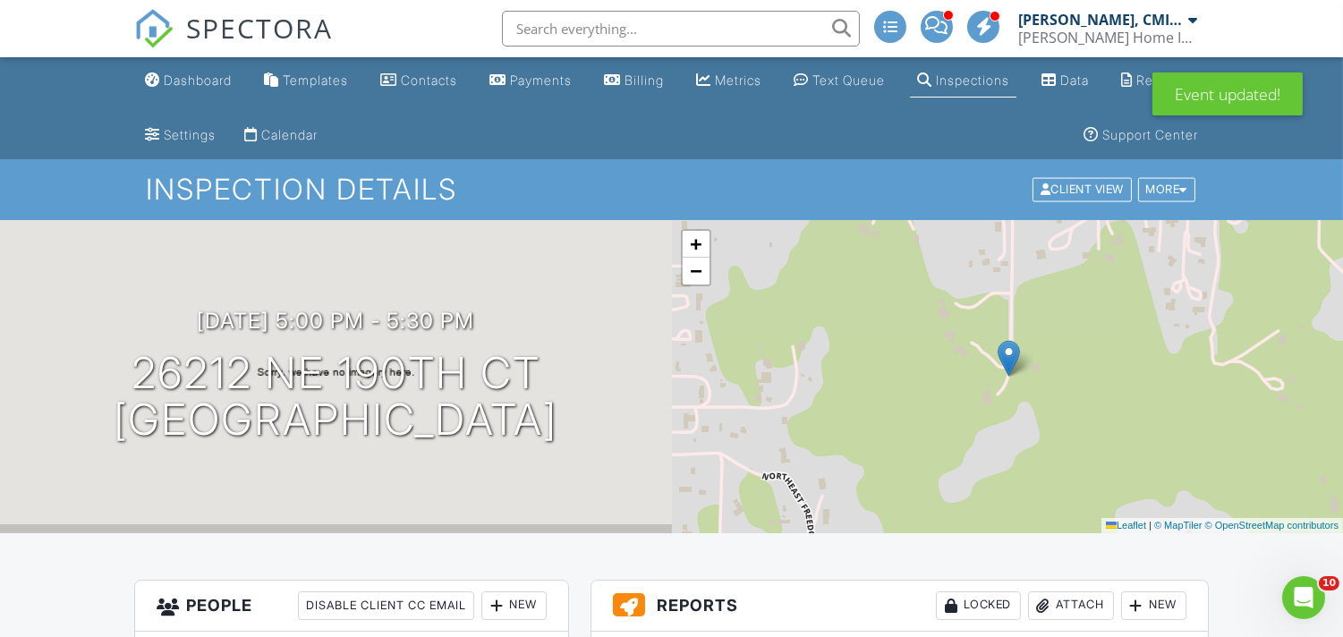
click at [266, 23] on span "SPECTORA" at bounding box center [259, 28] width 147 height 38
